Goal: Task Accomplishment & Management: Use online tool/utility

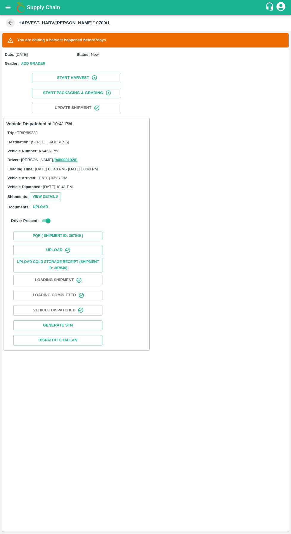
click at [8, 7] on icon "open drawer" at bounding box center [8, 7] width 5 height 3
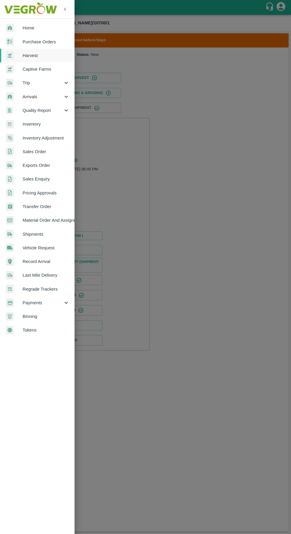
click at [33, 248] on span "Vehicle Request" at bounding box center [46, 248] width 47 height 7
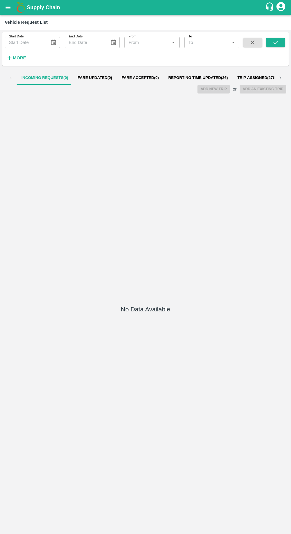
click at [191, 79] on span "Reporting Time Updated ( 36 )" at bounding box center [198, 77] width 60 height 5
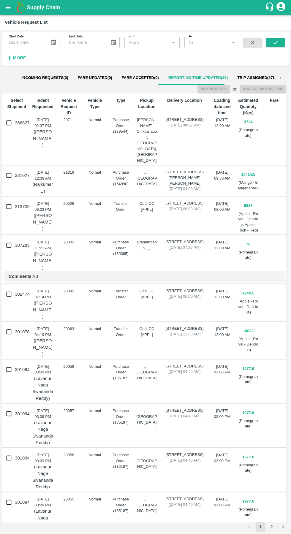
click at [14, 124] on input "368827" at bounding box center [9, 123] width 12 height 12
checkbox input "true"
click at [220, 89] on button "Add New Trip" at bounding box center [213, 89] width 32 height 9
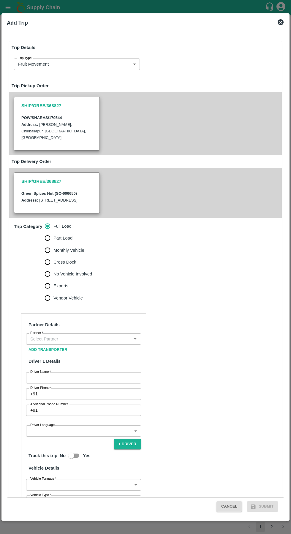
type input "3724"
type input "Normal"
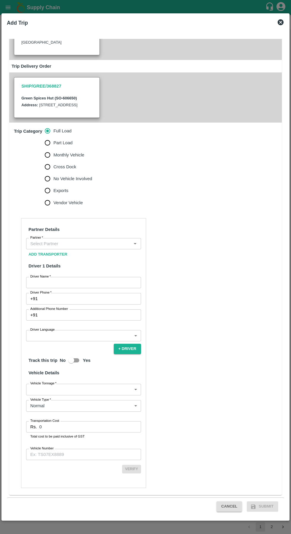
scroll to position [108, 0]
click at [83, 455] on input "Vehicle Number" at bounding box center [83, 454] width 115 height 11
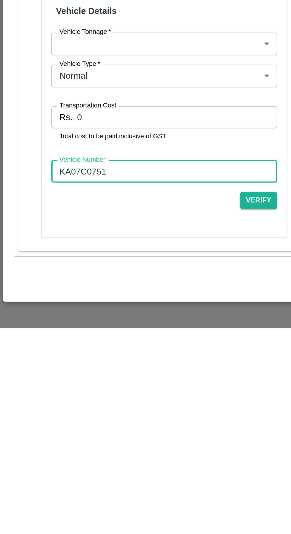
type input "KA07C0751"
click at [69, 428] on input "0" at bounding box center [90, 426] width 102 height 11
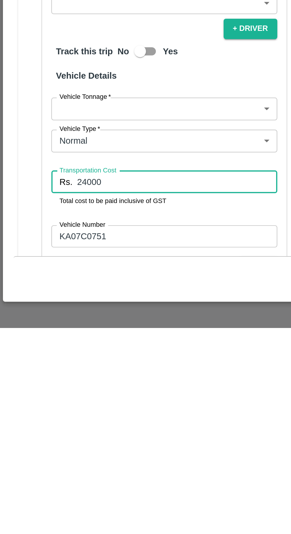
scroll to position [62, 0]
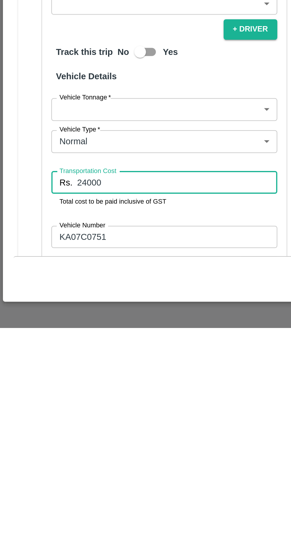
type input "24000"
click at [118, 437] on body "Supply Chain Vehicle Request List Start Date Start Date End Date End Date From …" at bounding box center [145, 267] width 291 height 534
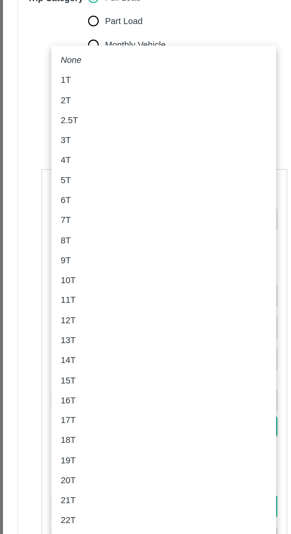
click at [43, 246] on div "4T" at bounding box center [83, 247] width 105 height 7
type input "4000"
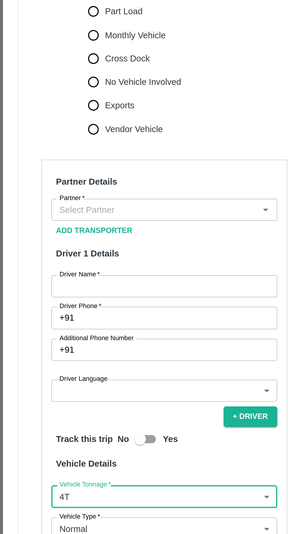
click at [85, 281] on input "Partner   *" at bounding box center [79, 277] width 102 height 8
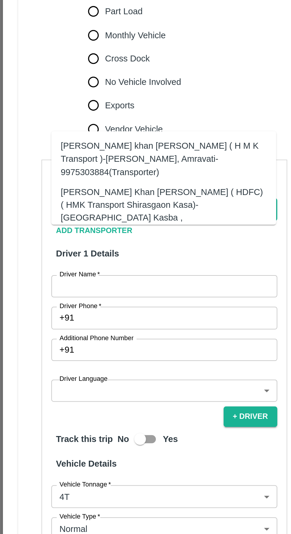
click at [48, 269] on div "[PERSON_NAME] Khan [PERSON_NAME] ( HDFC) ( HMK Transport Shirasgaon Kasa)-[GEOG…" at bounding box center [83, 278] width 105 height 26
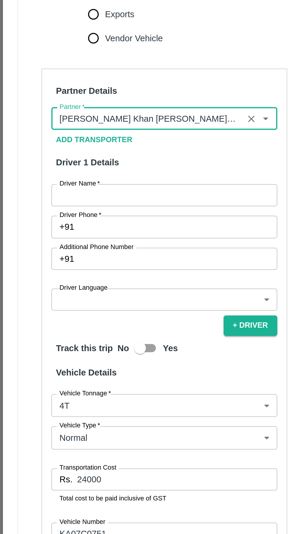
type input "[PERSON_NAME] Khan [PERSON_NAME] ( HDFC) ( HMK Transport Shirasgaon Kasa)-[GEOG…"
click at [47, 322] on input "Driver Name   *" at bounding box center [83, 315] width 115 height 11
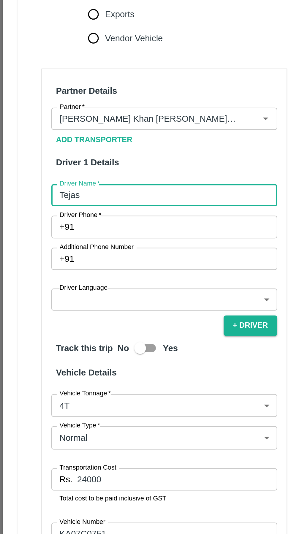
type input "Tejas"
click at [56, 338] on input "Driver Phone   *" at bounding box center [90, 331] width 101 height 11
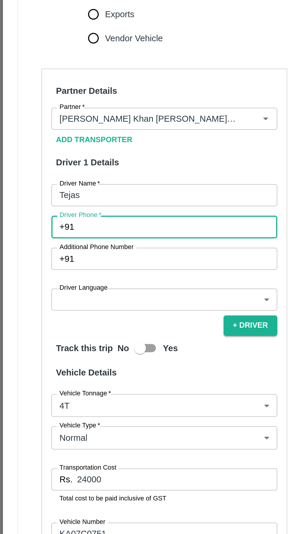
paste input "8123841128"
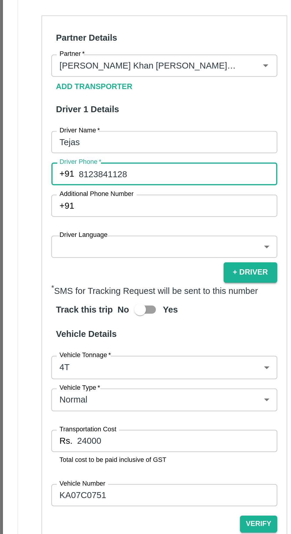
scroll to position [99, 0]
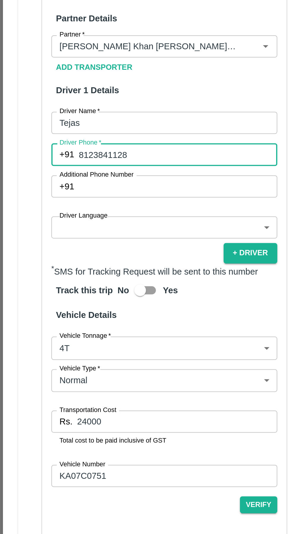
type input "8123841128"
click at [82, 344] on body "Supply Chain Vehicle Request List Start Date Start Date End Date End Date From …" at bounding box center [145, 267] width 291 height 534
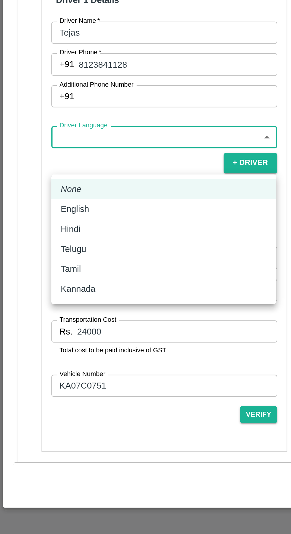
click at [62, 368] on div "English" at bounding box center [83, 369] width 105 height 7
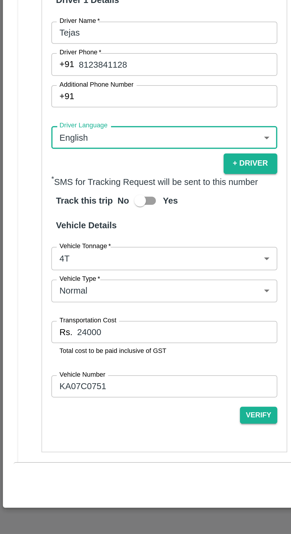
click at [75, 406] on body "Supply Chain Vehicle Request List Start Date Start Date End Date End Date From …" at bounding box center [145, 267] width 291 height 534
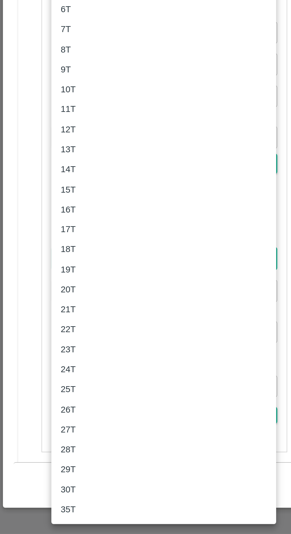
click at [11, 391] on div at bounding box center [145, 267] width 291 height 534
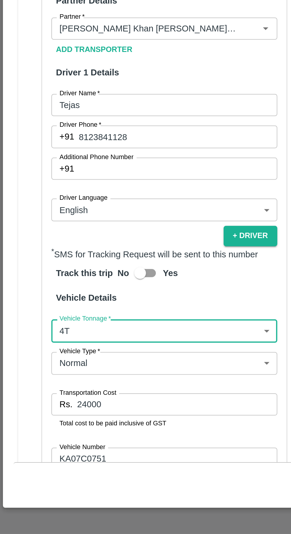
scroll to position [83, 0]
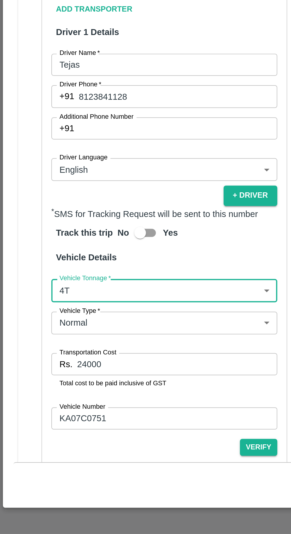
click at [90, 360] on body "Supply Chain Vehicle Request List Start Date Start Date End Date End Date From …" at bounding box center [145, 267] width 291 height 534
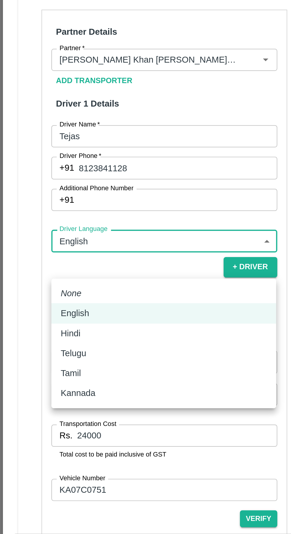
click at [56, 393] on div "Hindi" at bounding box center [83, 396] width 105 height 7
type input "hi"
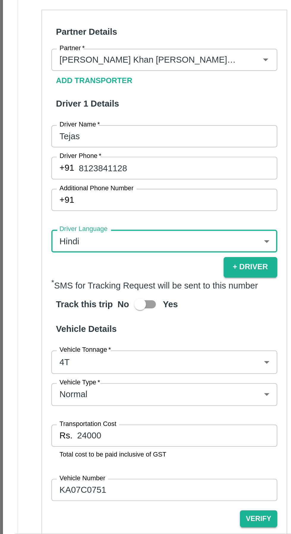
scroll to position [116, 0]
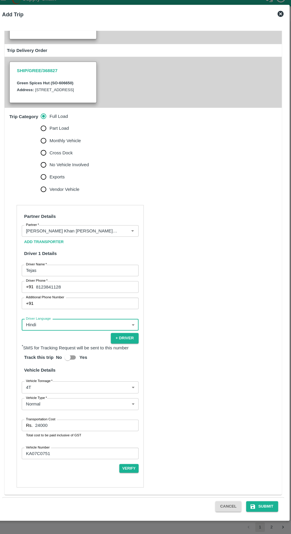
click at [266, 507] on button "Submit" at bounding box center [262, 507] width 31 height 10
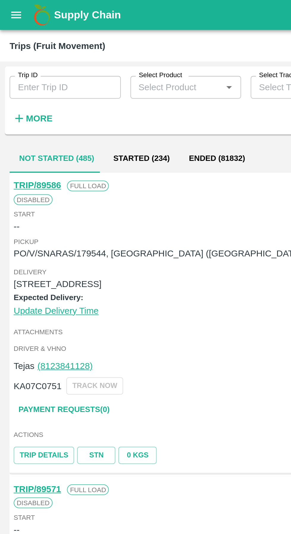
click at [23, 62] on h6 "More" at bounding box center [19, 59] width 13 height 8
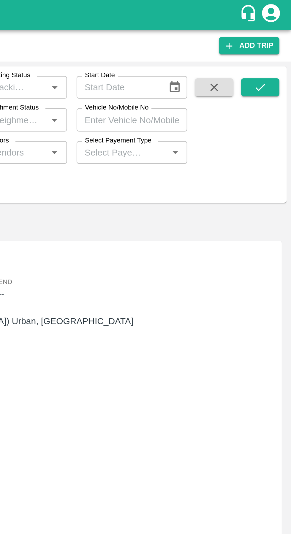
click at [216, 62] on input "Vehicle No/Mobile No" at bounding box center [211, 59] width 55 height 11
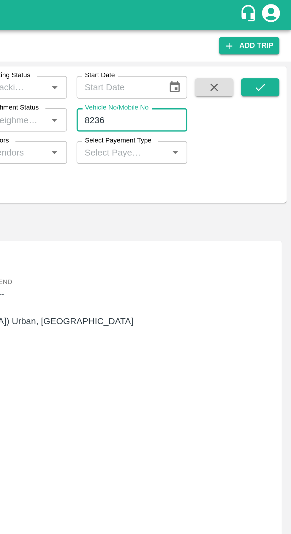
type input "8236"
click at [280, 42] on button "submit" at bounding box center [275, 43] width 19 height 9
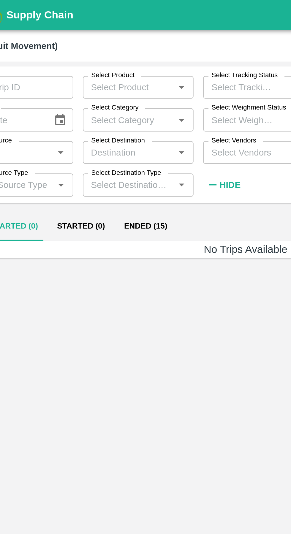
click at [95, 114] on button "Ended (15)" at bounding box center [95, 112] width 31 height 14
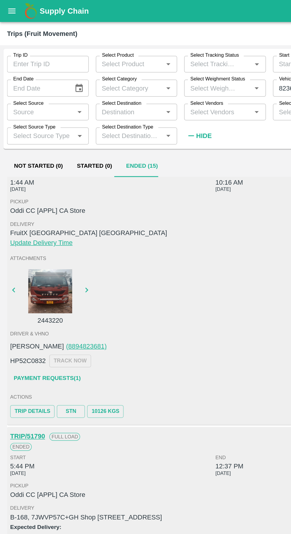
scroll to position [1449, 0]
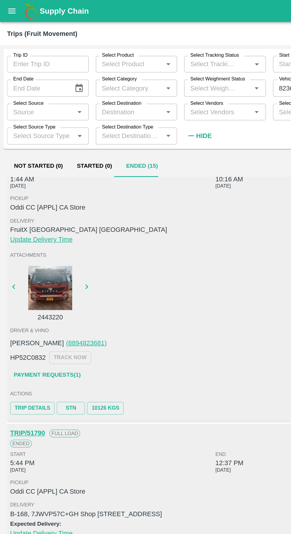
click at [45, 42] on input "Trip ID" at bounding box center [32, 43] width 55 height 11
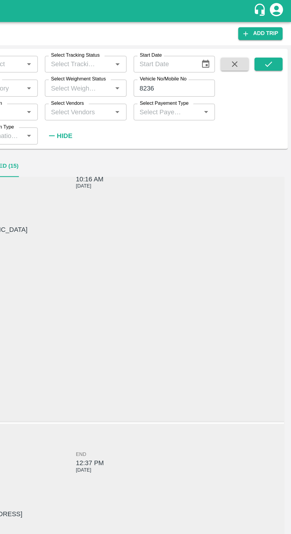
type input "89028"
click at [276, 43] on icon "submit" at bounding box center [275, 43] width 7 height 7
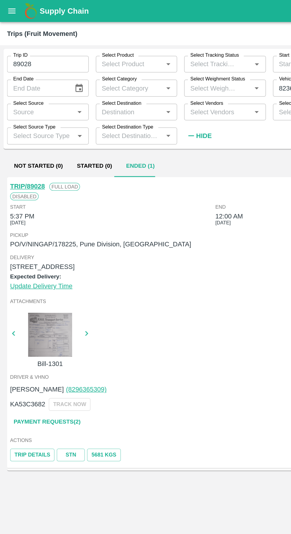
click at [73, 307] on button "5681 Kgs" at bounding box center [70, 307] width 23 height 9
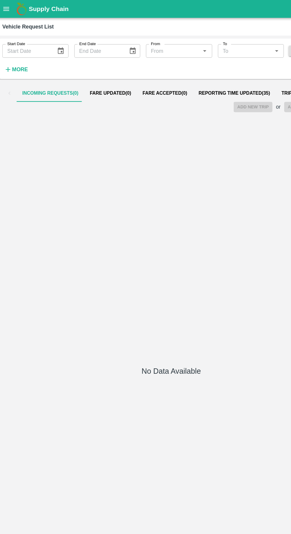
click at [12, 6] on button "open drawer" at bounding box center [8, 8] width 14 height 14
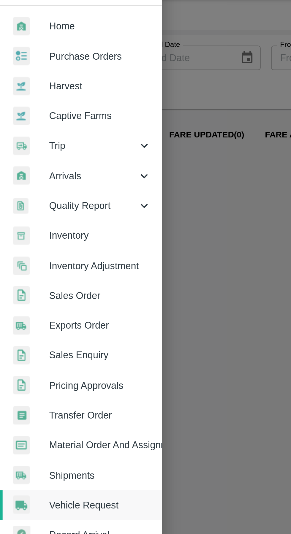
click at [50, 85] on span "Trip" at bounding box center [43, 83] width 40 height 7
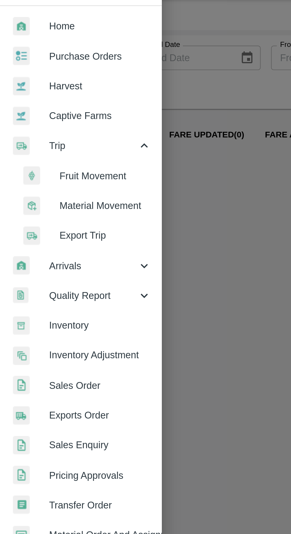
click at [54, 96] on span "Fruit Movement" at bounding box center [48, 97] width 42 height 7
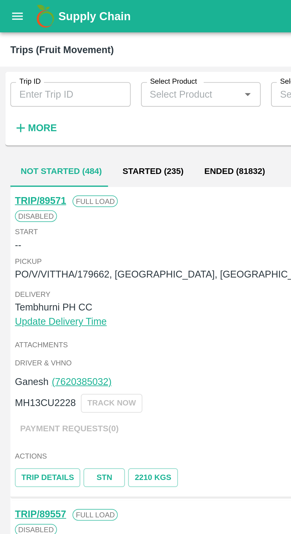
click at [34, 42] on input "Trip ID" at bounding box center [32, 43] width 55 height 11
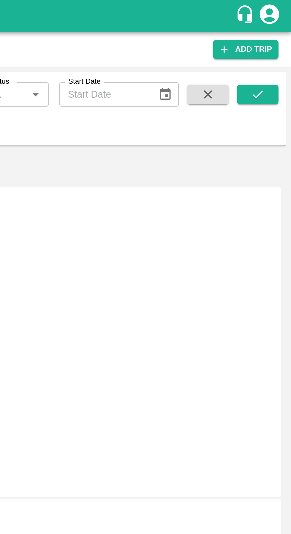
type input "89028"
click at [277, 43] on icon "submit" at bounding box center [275, 43] width 7 height 7
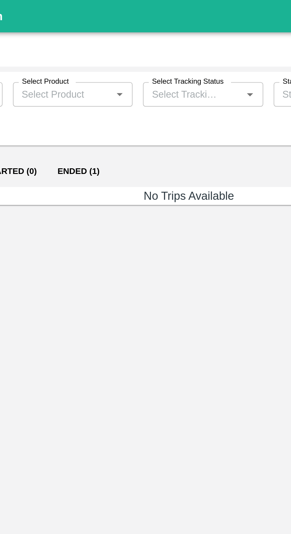
click at [97, 80] on button "Ended (1)" at bounding box center [94, 79] width 29 height 14
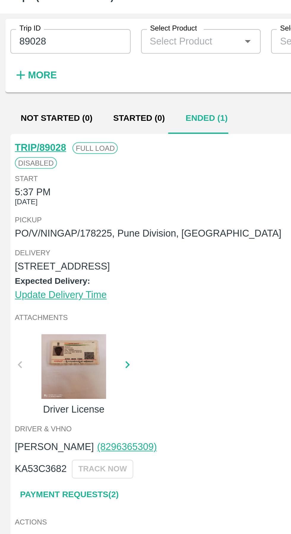
click at [45, 274] on link "STN" at bounding box center [47, 274] width 19 height 9
